Goal: Transaction & Acquisition: Purchase product/service

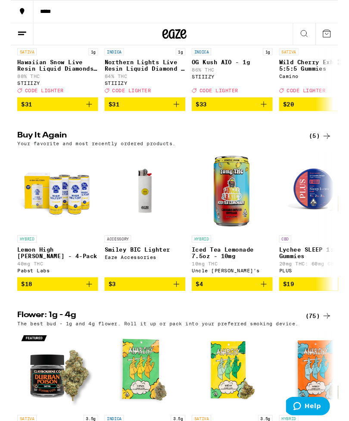
scroll to position [204, 0]
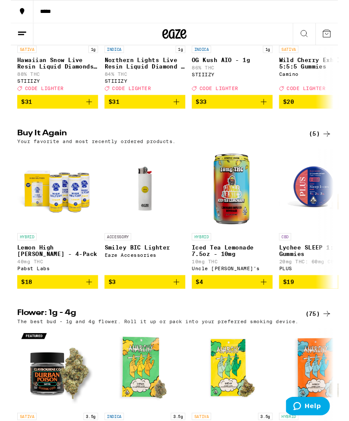
click at [87, 305] on icon "Add to bag" at bounding box center [83, 300] width 10 height 10
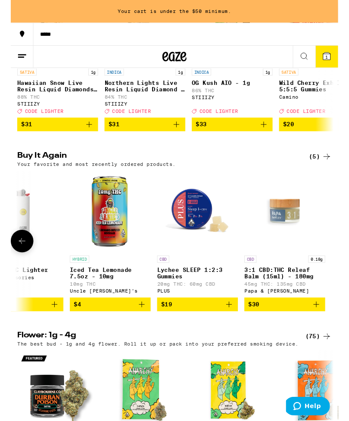
scroll to position [0, 130]
click at [326, 329] on icon "Add to bag" at bounding box center [325, 324] width 10 height 10
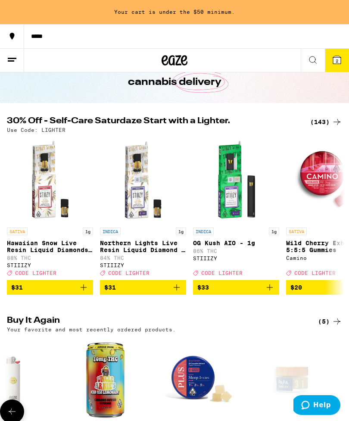
scroll to position [0, 0]
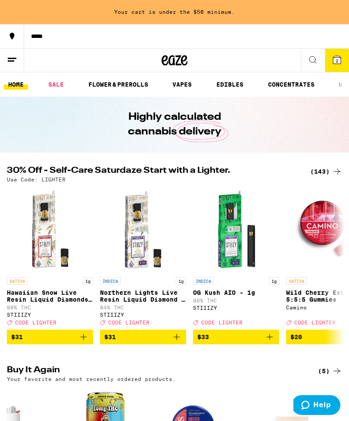
click at [309, 62] on icon at bounding box center [312, 60] width 10 height 10
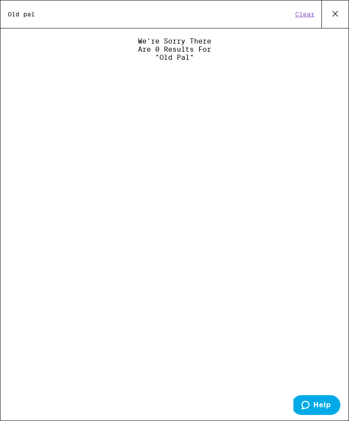
type input "Old pal"
click at [301, 15] on button "Clear" at bounding box center [304, 14] width 25 height 8
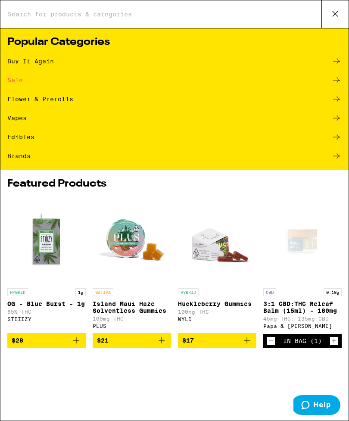
click at [334, 103] on icon at bounding box center [336, 99] width 10 height 10
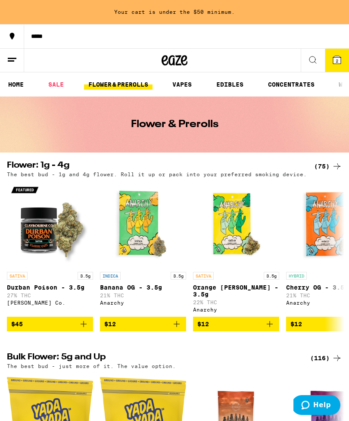
click at [53, 84] on link "SALE" at bounding box center [56, 84] width 24 height 10
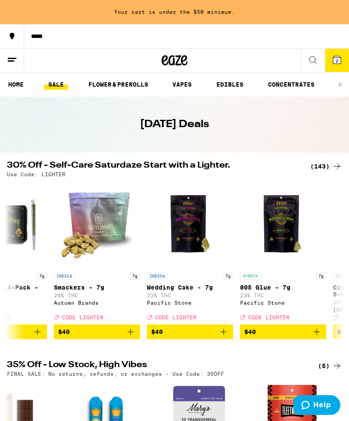
click at [342, 59] on button "2" at bounding box center [337, 60] width 24 height 23
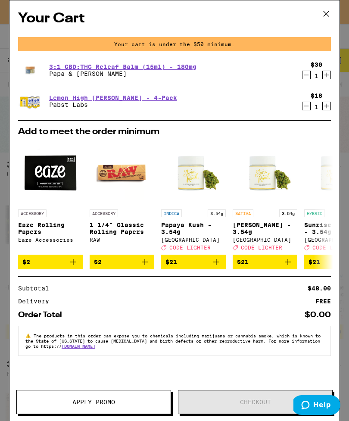
scroll to position [0, 11121]
click at [327, 109] on icon "Increment" at bounding box center [326, 106] width 8 height 10
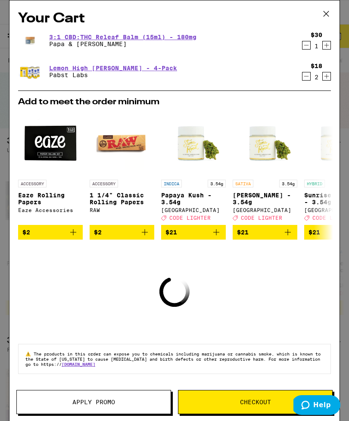
scroll to position [3, 0]
click at [259, 399] on span "Checkout" at bounding box center [255, 402] width 31 height 6
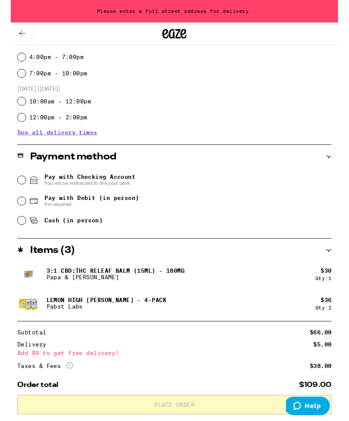
scroll to position [262, 0]
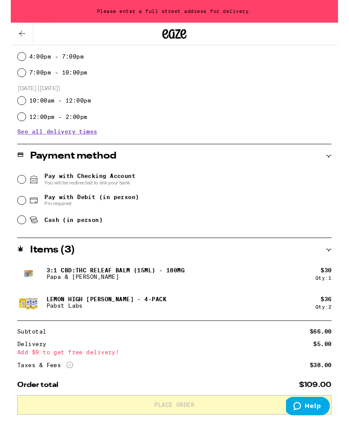
click at [13, 235] on input "Cash (in person)" at bounding box center [11, 234] width 9 height 9
radio input "true"
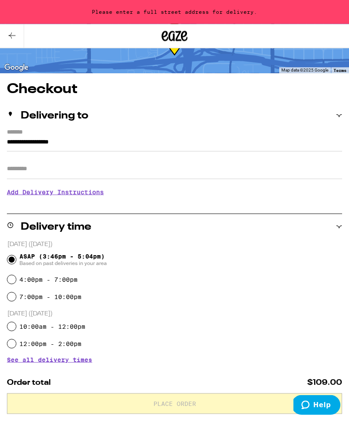
scroll to position [41, 0]
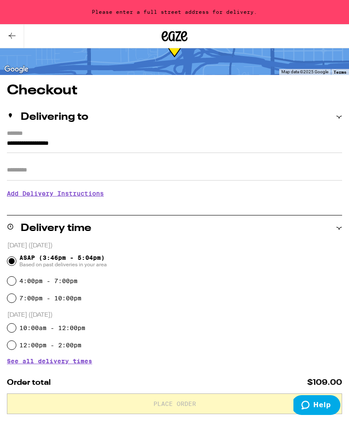
click at [24, 139] on input "**********" at bounding box center [174, 145] width 335 height 15
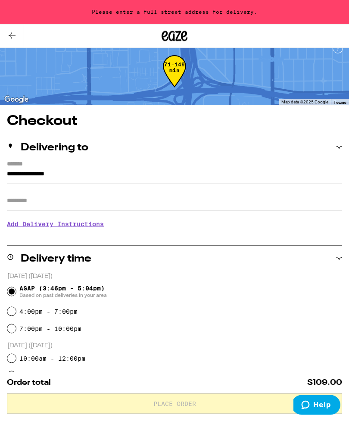
scroll to position [0, 0]
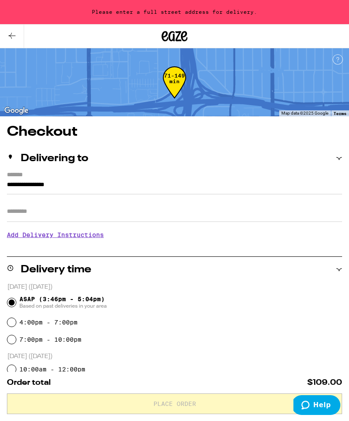
click at [127, 191] on input "**********" at bounding box center [174, 187] width 335 height 15
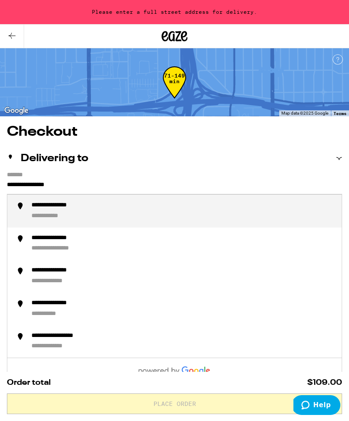
click at [97, 214] on div "**********" at bounding box center [182, 210] width 303 height 19
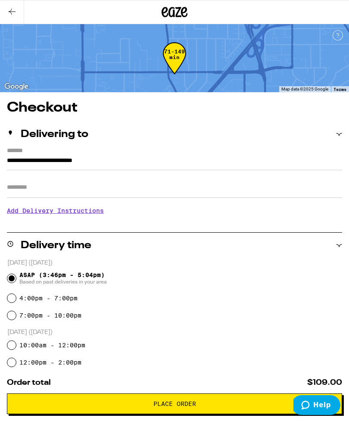
click at [191, 162] on input "**********" at bounding box center [174, 162] width 335 height 15
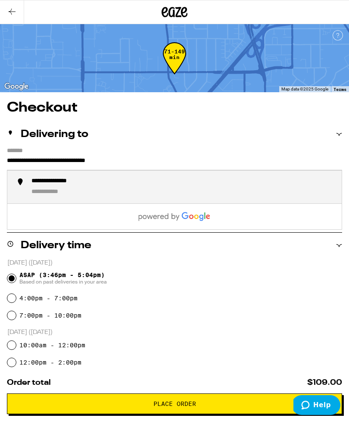
type input "**********"
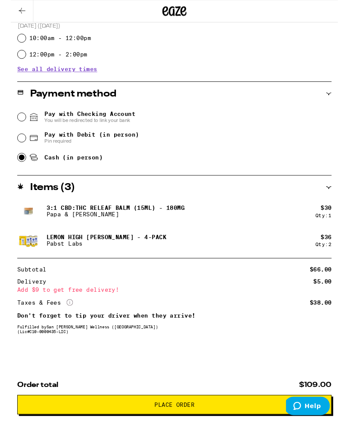
scroll to position [309, 0]
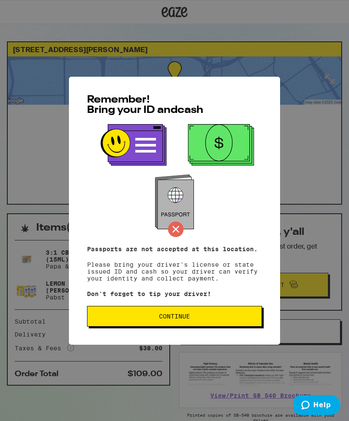
click at [241, 319] on span "Continue" at bounding box center [174, 316] width 160 height 6
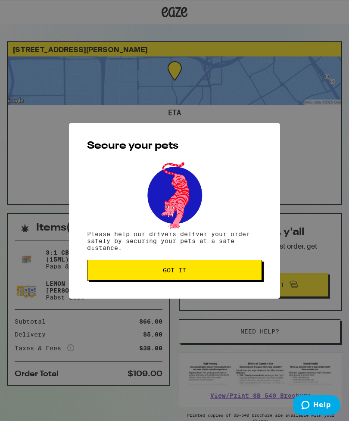
click at [237, 270] on span "Got it" at bounding box center [174, 270] width 160 height 6
